Goal: Check status: Check status

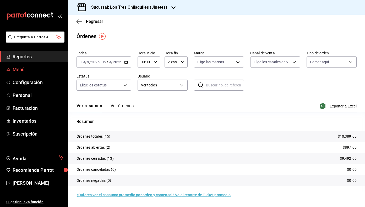
click at [35, 66] on span "Menú" at bounding box center [38, 69] width 51 height 7
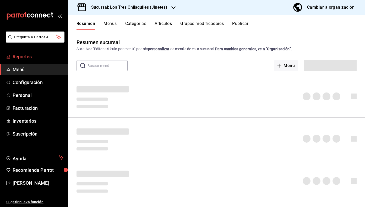
click at [42, 58] on span "Reportes" at bounding box center [38, 56] width 51 height 7
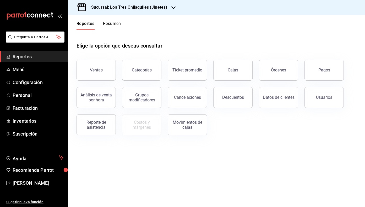
click at [113, 21] on button "Resumen" at bounding box center [112, 25] width 18 height 9
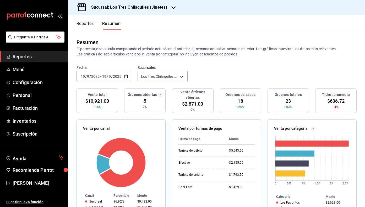
click at [84, 22] on button "Reportes" at bounding box center [85, 25] width 17 height 9
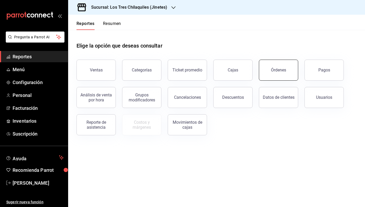
click at [280, 75] on button "Órdenes" at bounding box center [278, 70] width 39 height 21
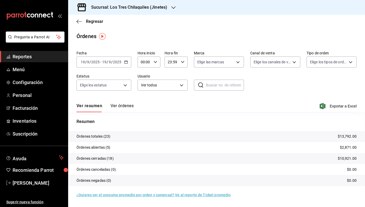
click at [126, 64] on div "[DATE] [DATE] - [DATE] [DATE]" at bounding box center [104, 61] width 55 height 11
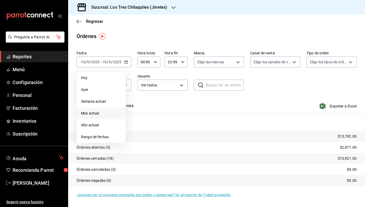
click at [113, 114] on span "Mes actual" at bounding box center [101, 113] width 41 height 6
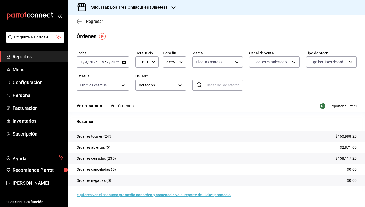
click at [101, 19] on span "Regresar" at bounding box center [94, 21] width 17 height 5
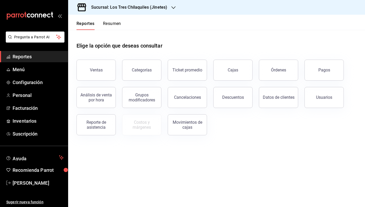
click at [107, 19] on div "Reportes Resumen" at bounding box center [94, 22] width 53 height 15
click at [111, 26] on button "Resumen" at bounding box center [112, 25] width 18 height 9
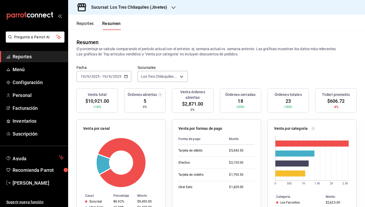
click at [94, 25] on button "Reportes" at bounding box center [85, 25] width 17 height 9
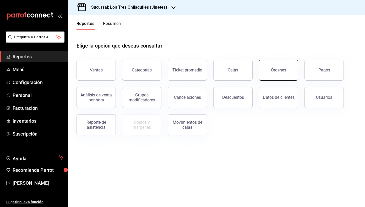
click at [288, 78] on button "Órdenes" at bounding box center [278, 70] width 39 height 21
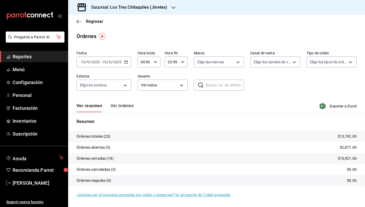
click at [115, 103] on div "Ver resumen Ver órdenes Exportar a Excel" at bounding box center [217, 104] width 280 height 15
click at [121, 106] on button "Ver órdenes" at bounding box center [122, 107] width 23 height 9
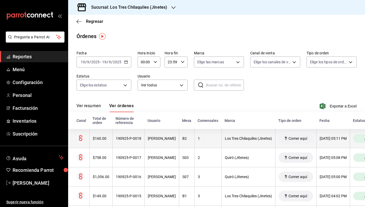
click at [178, 141] on th "[PERSON_NAME]" at bounding box center [161, 138] width 35 height 19
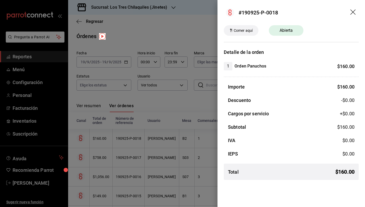
click at [177, 113] on div at bounding box center [182, 103] width 365 height 207
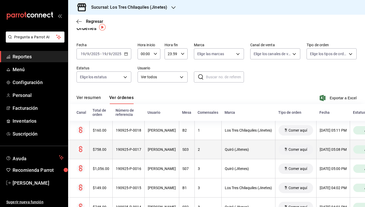
scroll to position [9, 0]
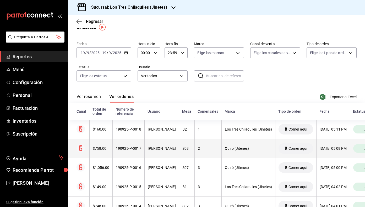
click at [154, 145] on th "[PERSON_NAME]" at bounding box center [161, 148] width 35 height 19
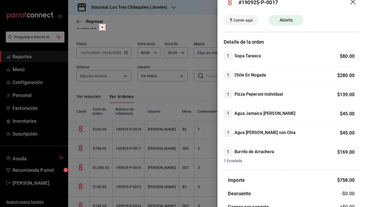
scroll to position [10, 0]
click at [179, 135] on div at bounding box center [182, 103] width 365 height 207
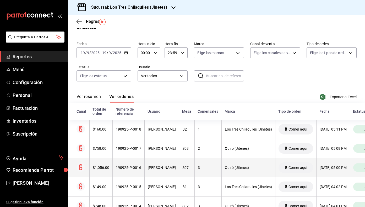
scroll to position [17, 0]
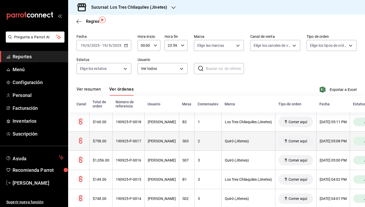
click at [172, 138] on th "[PERSON_NAME]" at bounding box center [161, 140] width 35 height 19
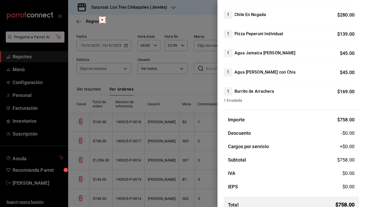
scroll to position [80, 0]
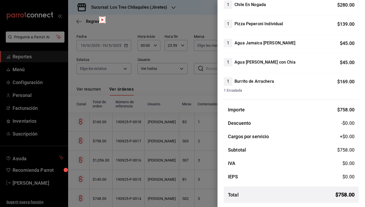
click at [206, 125] on div at bounding box center [182, 103] width 365 height 207
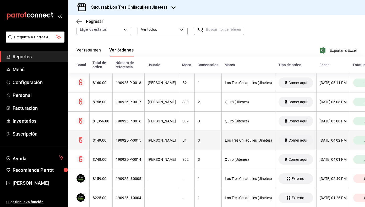
scroll to position [0, 0]
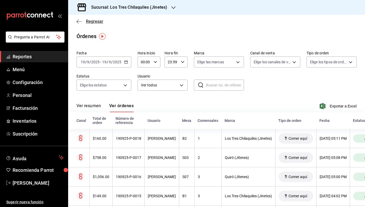
click at [100, 19] on span "Regresar" at bounding box center [94, 21] width 17 height 5
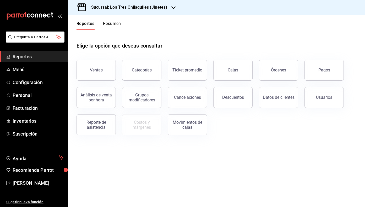
click at [116, 27] on button "Resumen" at bounding box center [112, 25] width 18 height 9
